Goal: Information Seeking & Learning: Learn about a topic

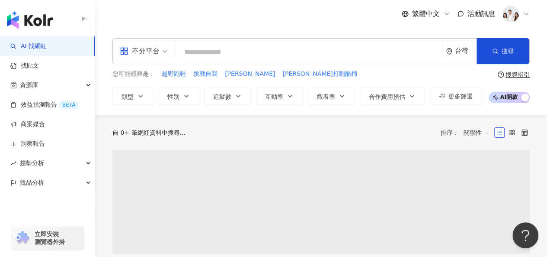
type input "*********"
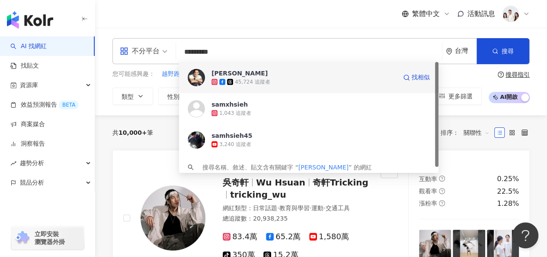
click at [289, 77] on span "[PERSON_NAME]" at bounding box center [304, 73] width 185 height 9
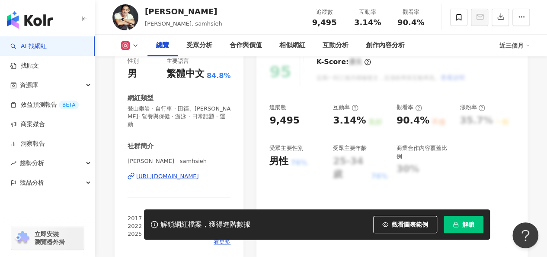
scroll to position [130, 0]
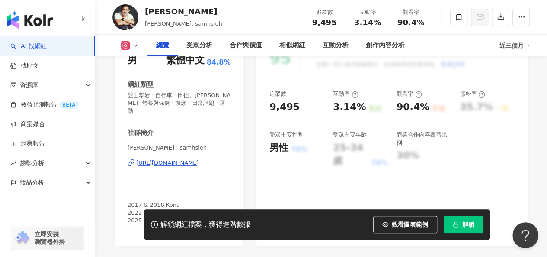
click at [199, 159] on div "[URL][DOMAIN_NAME]" at bounding box center [167, 163] width 63 height 8
click at [460, 227] on button "解鎖" at bounding box center [464, 223] width 40 height 17
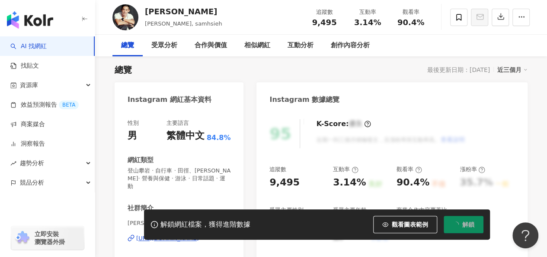
scroll to position [0, 0]
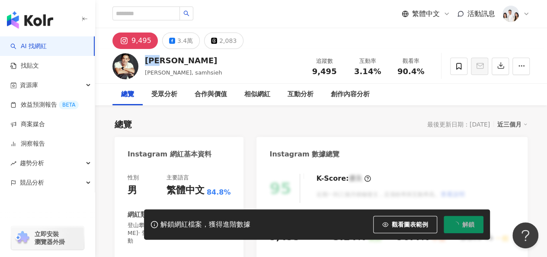
drag, startPoint x: 148, startPoint y: 59, endPoint x: 171, endPoint y: 57, distance: 23.0
click at [171, 57] on div "[PERSON_NAME]" at bounding box center [183, 60] width 77 height 11
copy div "[PERSON_NAME]"
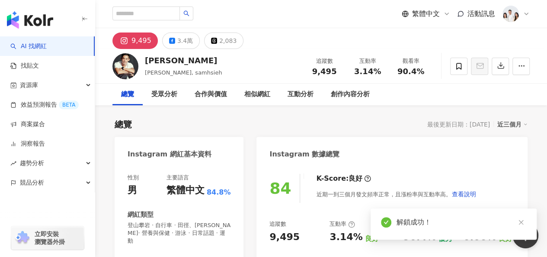
click at [145, 62] on div "[PERSON_NAME]" at bounding box center [183, 60] width 77 height 11
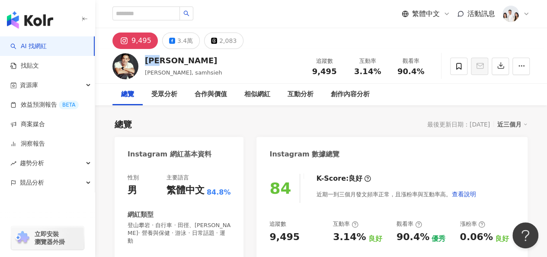
click at [206, 62] on div "[PERSON_NAME] [PERSON_NAME], samhsieh 追蹤數 9,495 互動率 3.14% 觀看率 90.4%" at bounding box center [321, 66] width 452 height 34
drag, startPoint x: 145, startPoint y: 59, endPoint x: 170, endPoint y: 58, distance: 25.1
click at [170, 58] on div "[PERSON_NAME]" at bounding box center [183, 60] width 77 height 11
copy div "[PERSON_NAME]"
